Goal: Transaction & Acquisition: Download file/media

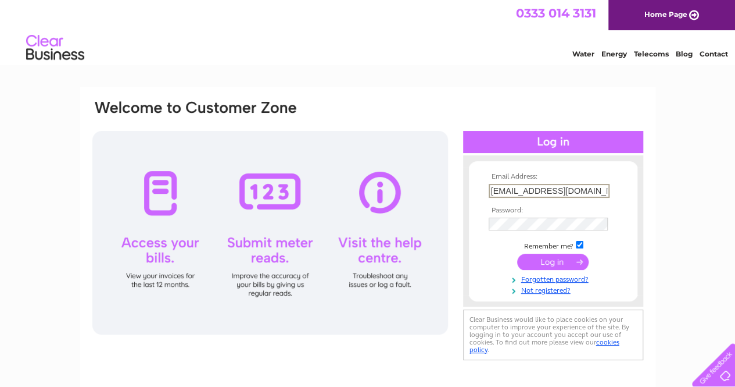
type input "[EMAIL_ADDRESS][DOMAIN_NAME]"
click at [546, 262] on input "submit" at bounding box center [553, 262] width 72 height 16
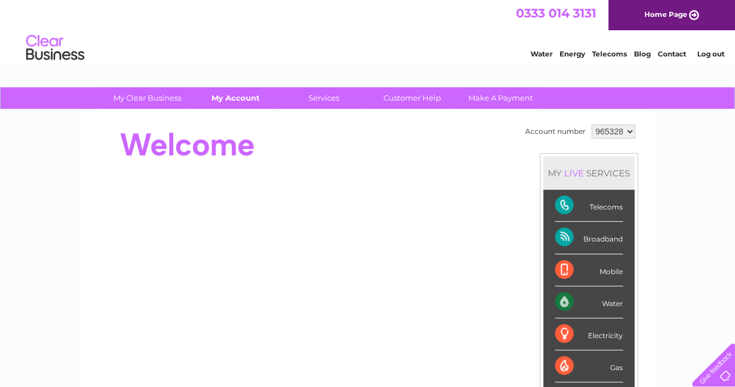
click at [230, 99] on link "My Account" at bounding box center [236, 98] width 96 height 22
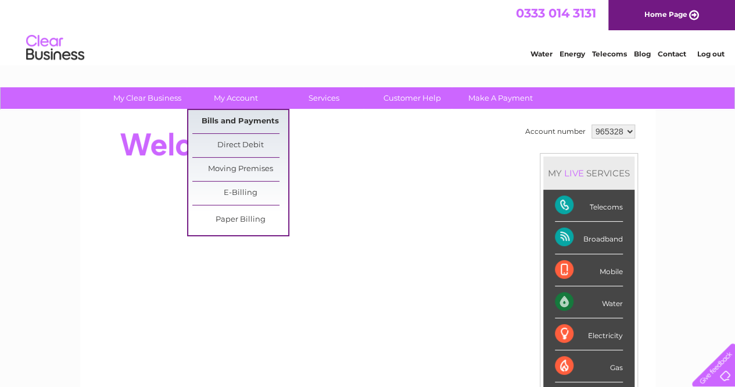
click at [215, 127] on link "Bills and Payments" at bounding box center [240, 121] width 96 height 23
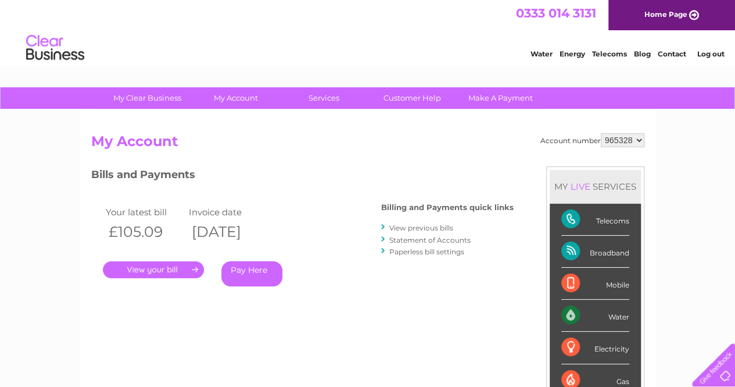
click at [421, 224] on link "View previous bills" at bounding box center [422, 227] width 64 height 9
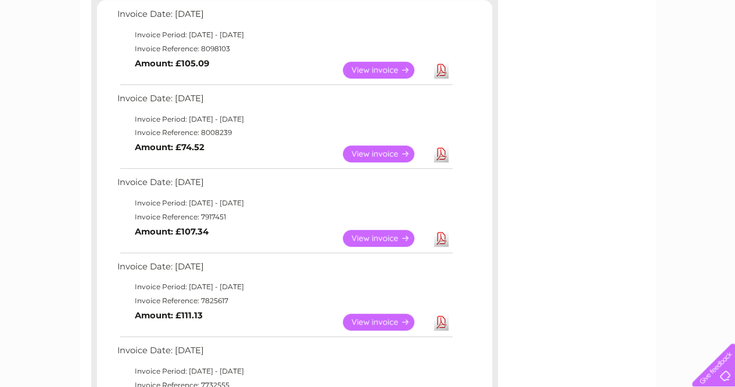
scroll to position [210, 0]
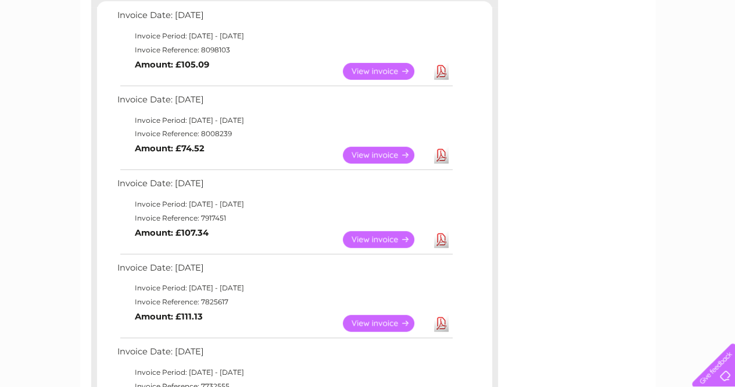
click at [387, 153] on link "View" at bounding box center [385, 154] width 85 height 17
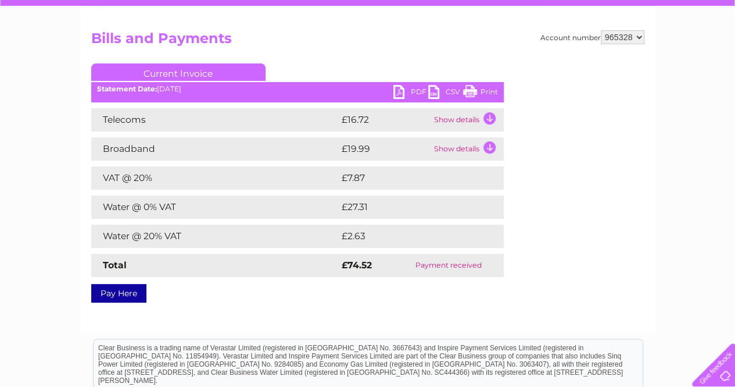
scroll to position [106, 0]
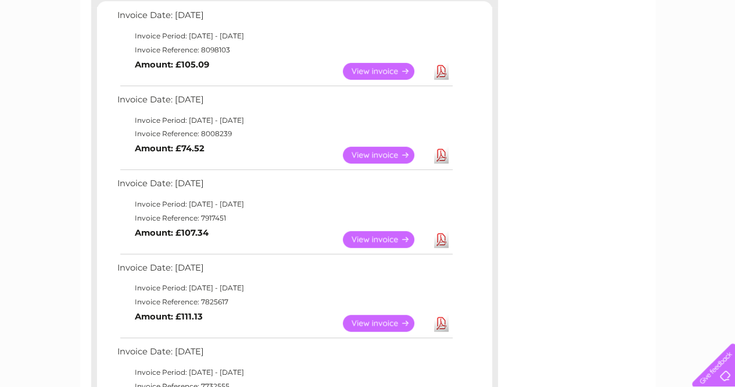
click at [370, 236] on link "View" at bounding box center [385, 239] width 85 height 17
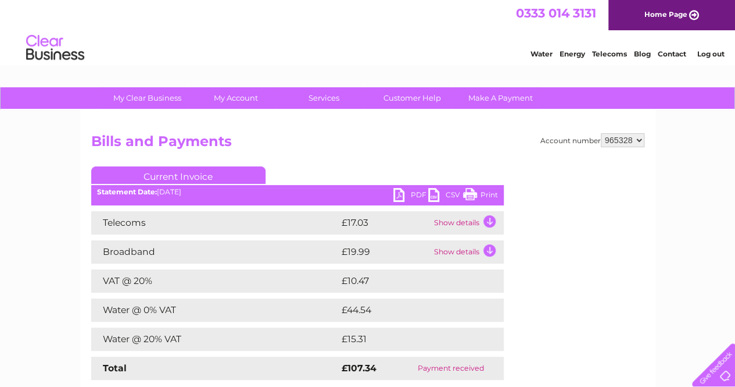
click at [398, 196] on link "PDF" at bounding box center [411, 196] width 35 height 17
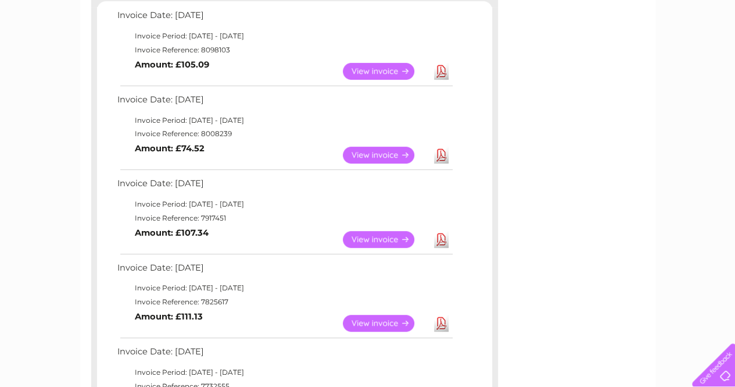
click at [446, 152] on link "Download" at bounding box center [441, 154] width 15 height 17
click at [442, 72] on link "Download" at bounding box center [441, 71] width 15 height 17
